Goal: Information Seeking & Learning: Compare options

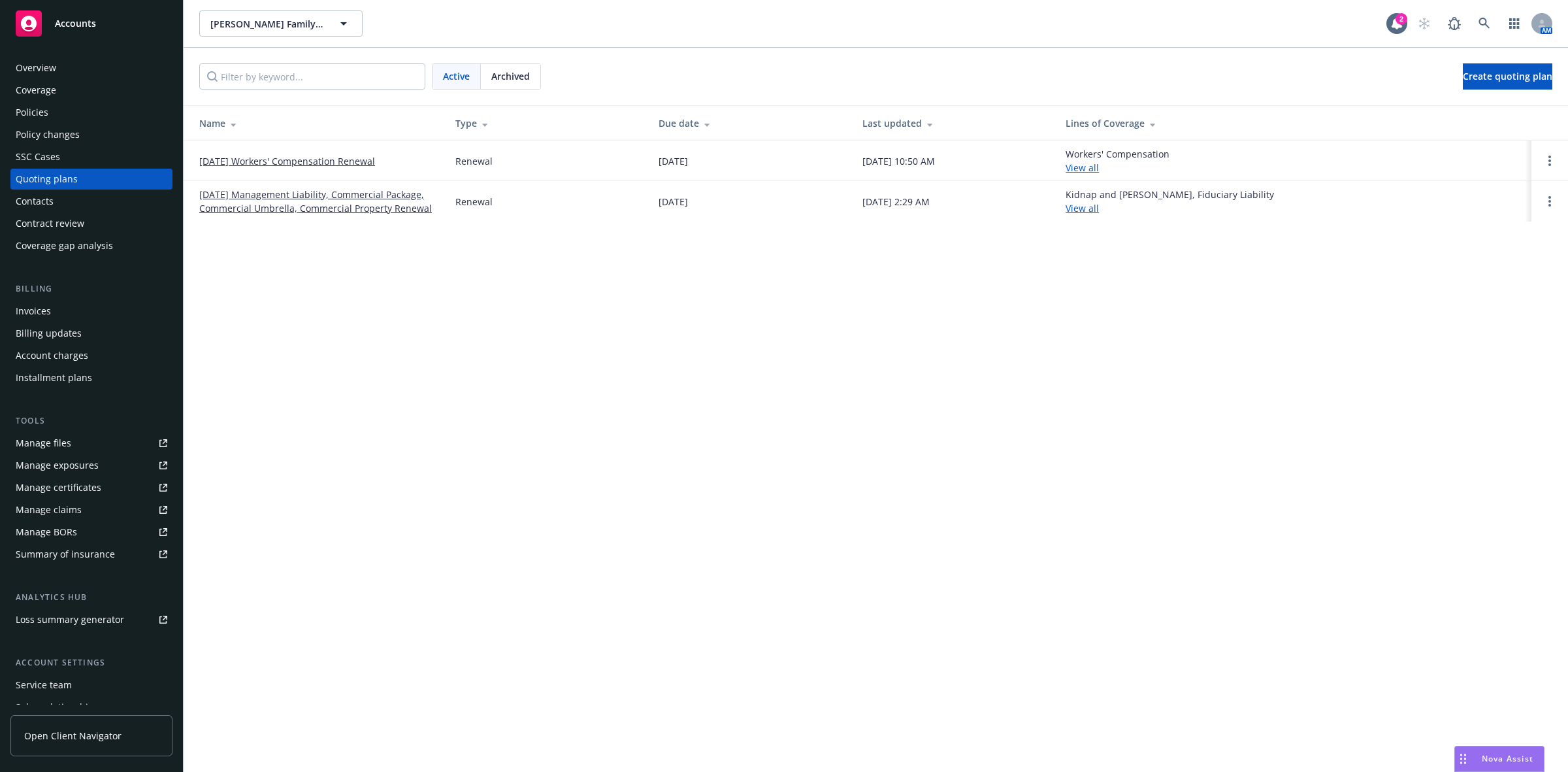
click at [278, 206] on link "[DATE] Management Liability, Commercial Package, Commercial Umbrella, Commercia…" at bounding box center [317, 200] width 236 height 27
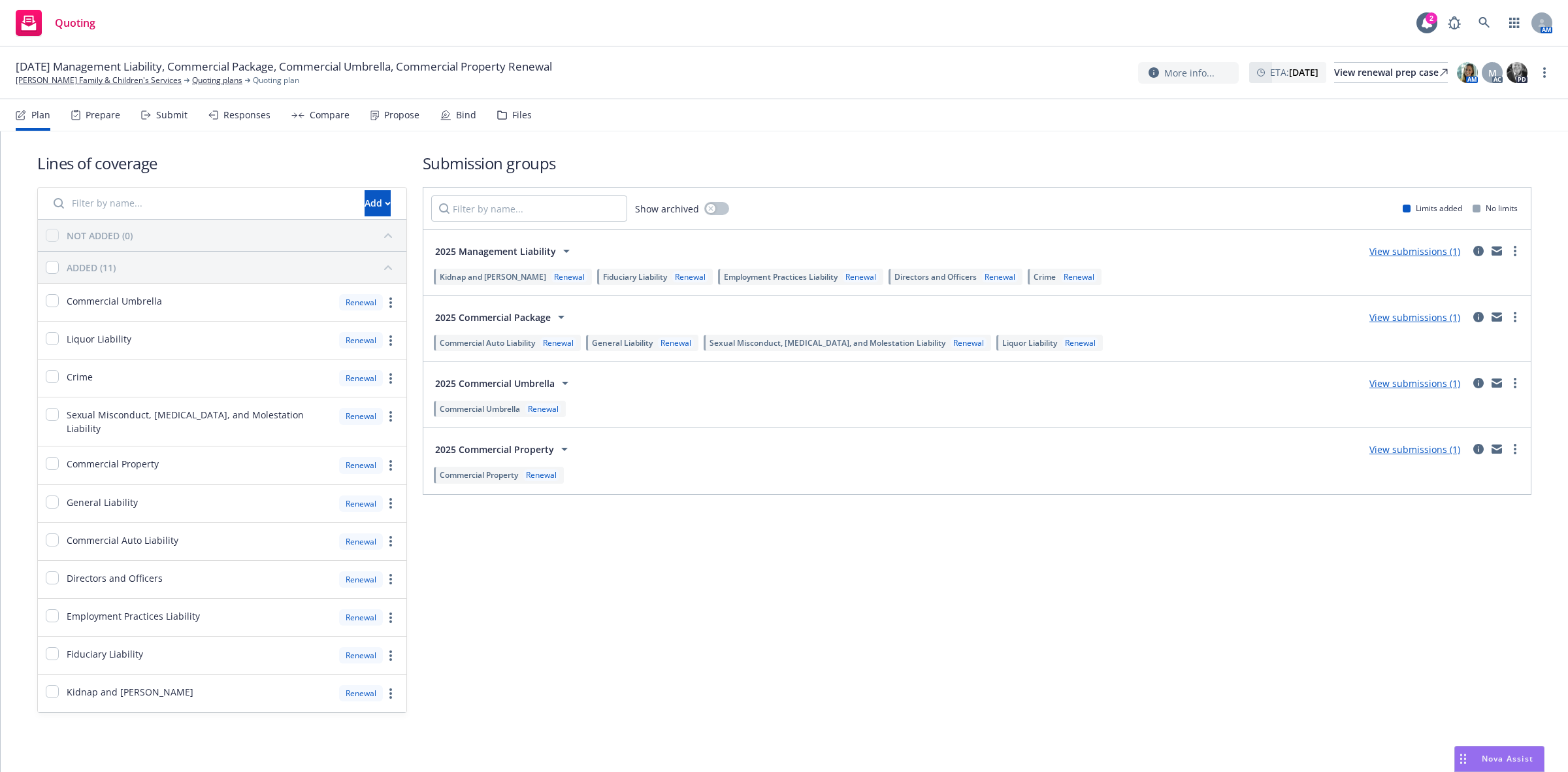
click at [108, 116] on div "Prepare" at bounding box center [102, 115] width 34 height 10
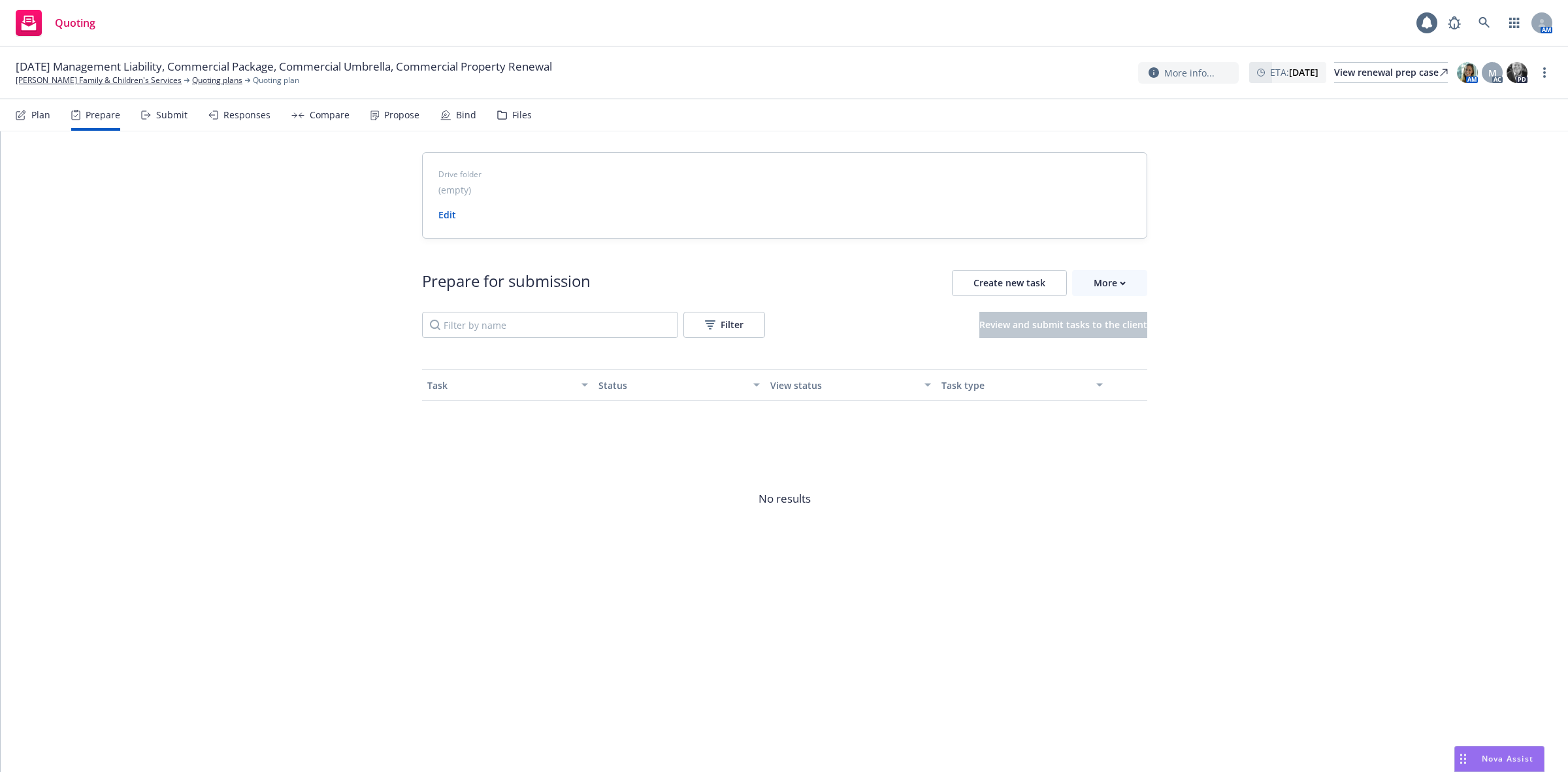
click at [159, 119] on div "Submit" at bounding box center [172, 115] width 32 height 10
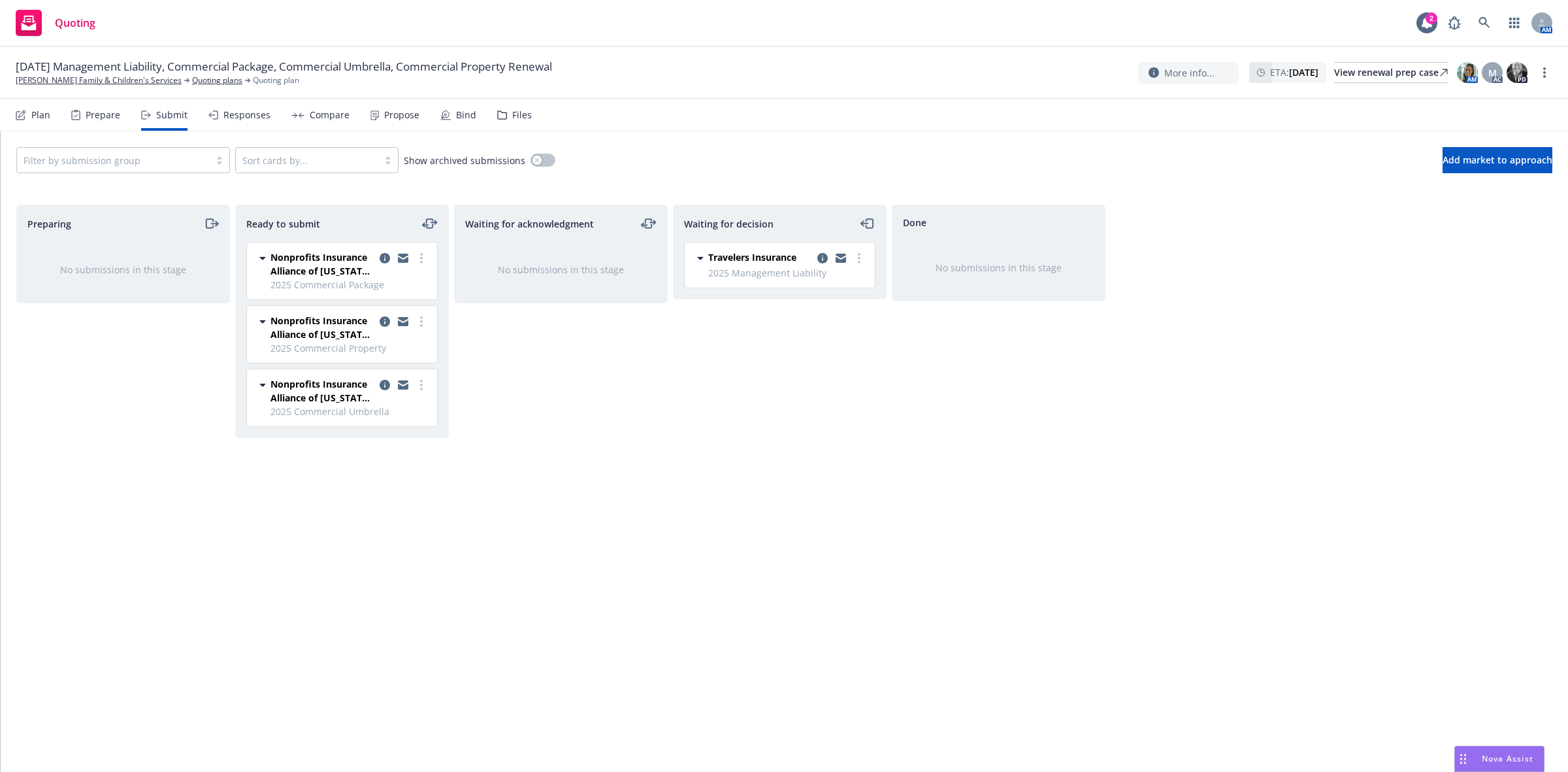
click at [244, 116] on div "Responses" at bounding box center [247, 115] width 47 height 10
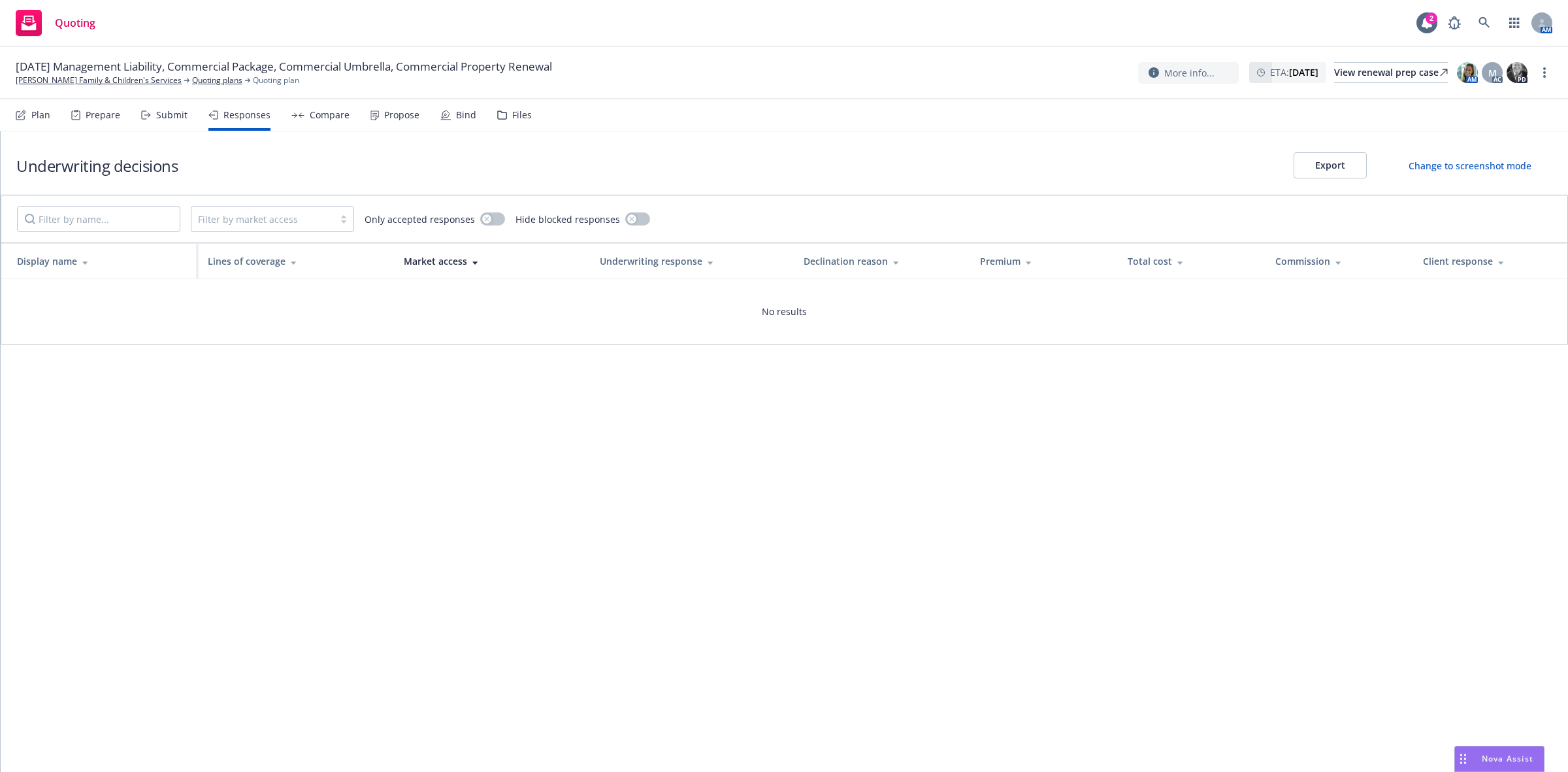
click at [320, 121] on div "Compare" at bounding box center [320, 115] width 58 height 32
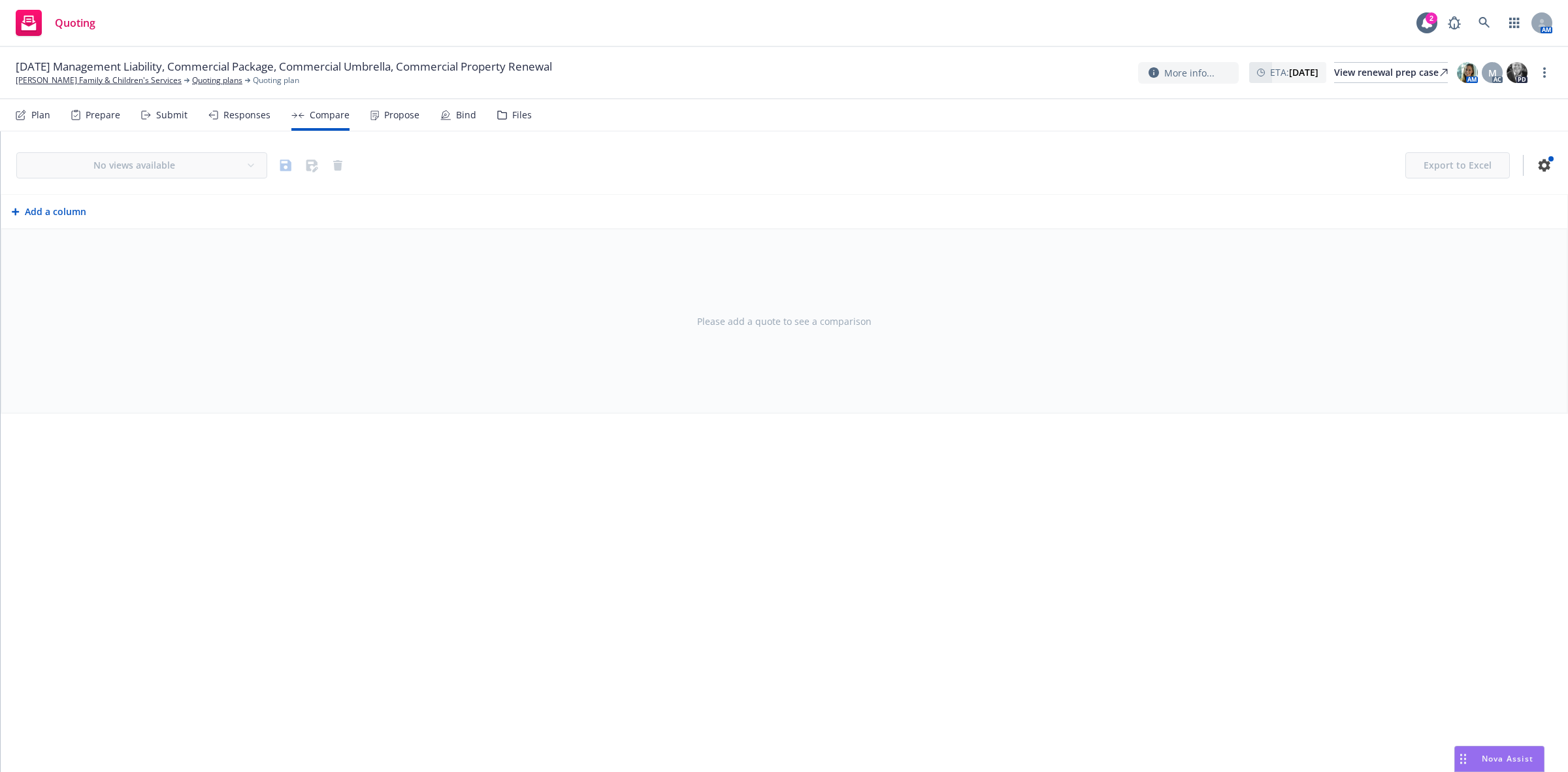
click at [397, 117] on div "Propose" at bounding box center [402, 115] width 35 height 10
